Goal: Navigation & Orientation: Find specific page/section

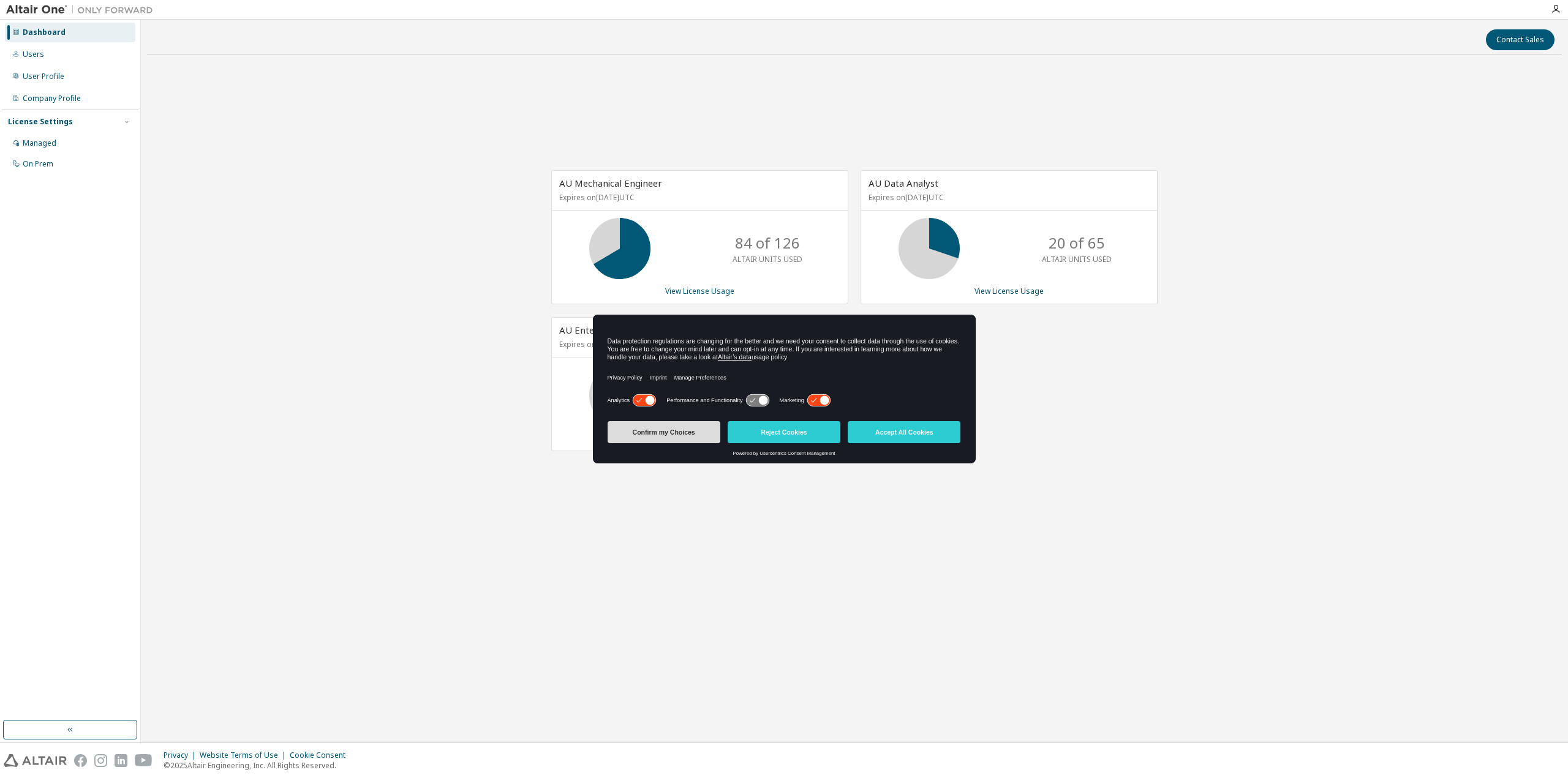
click at [669, 435] on button "Confirm my Choices" at bounding box center [663, 432] width 113 height 22
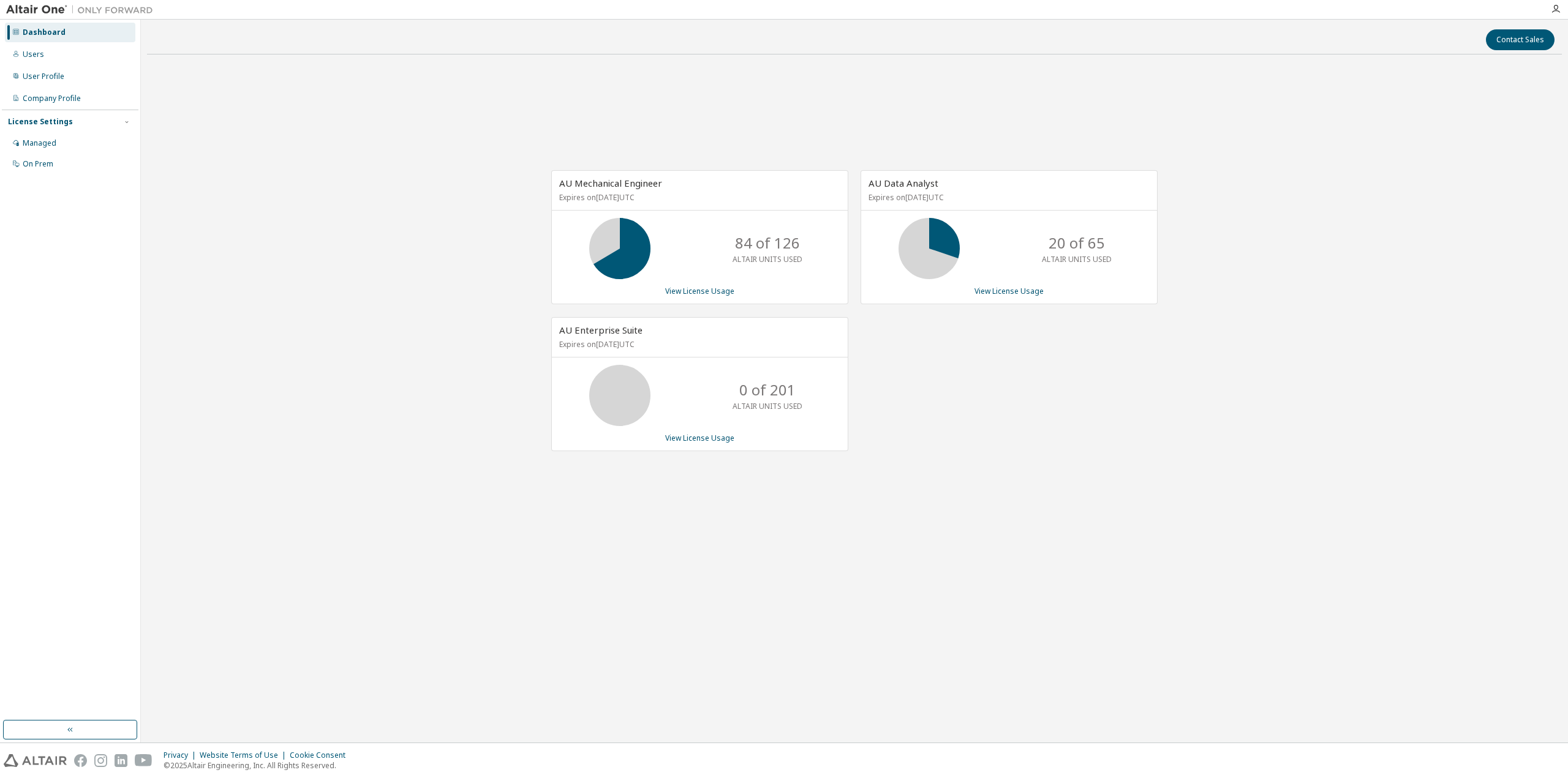
click at [396, 477] on div "AU Mechanical Engineer Expires on January 1, 2026 UTC 84 of 126 ALTAIR UNITS US…" at bounding box center [854, 316] width 1415 height 505
click at [1023, 451] on div "AU Data Analyst Expires on January 1, 2026 UTC 20 of 65 ALTAIR UNITS USED View …" at bounding box center [1002, 317] width 309 height 294
